Goal: Navigation & Orientation: Understand site structure

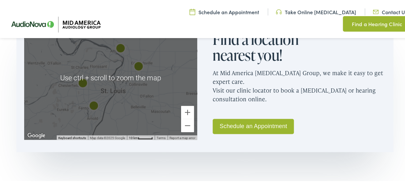
scroll to position [419, 0]
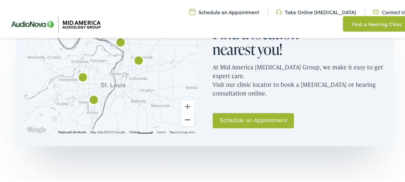
click at [183, 117] on button "Zoom out" at bounding box center [187, 118] width 13 height 13
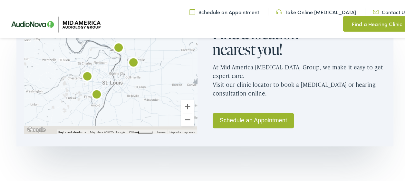
click at [183, 117] on button "Zoom out" at bounding box center [187, 118] width 13 height 13
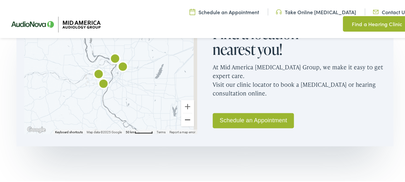
click at [183, 117] on button "Zoom out" at bounding box center [187, 118] width 13 height 13
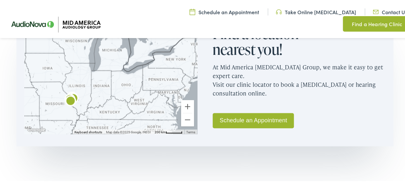
drag, startPoint x: 163, startPoint y: 89, endPoint x: 121, endPoint y: 129, distance: 58.6
click at [121, 129] on div "Use ctrl + scroll to zoom the map Keyboard shortcuts Map Data Map data ©2025 Go…" at bounding box center [110, 71] width 173 height 124
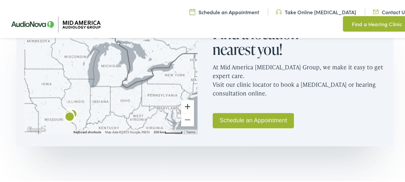
click at [188, 105] on button "Zoom in" at bounding box center [187, 105] width 13 height 13
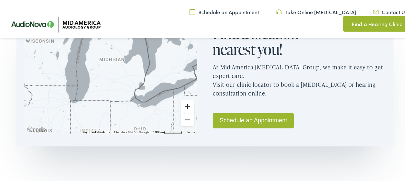
click at [188, 105] on button "Zoom in" at bounding box center [187, 105] width 13 height 13
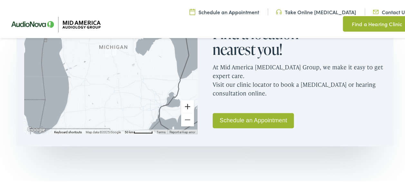
click at [188, 105] on button "Zoom in" at bounding box center [187, 105] width 13 height 13
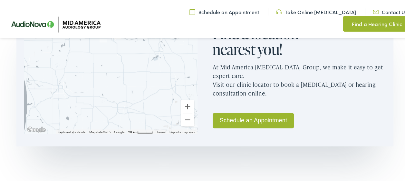
click at [39, 23] on img at bounding box center [53, 23] width 106 height 36
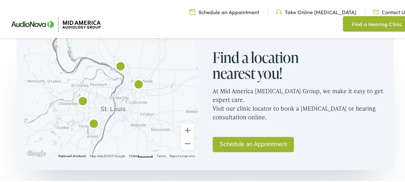
scroll to position [419, 0]
